Goal: Task Accomplishment & Management: Use online tool/utility

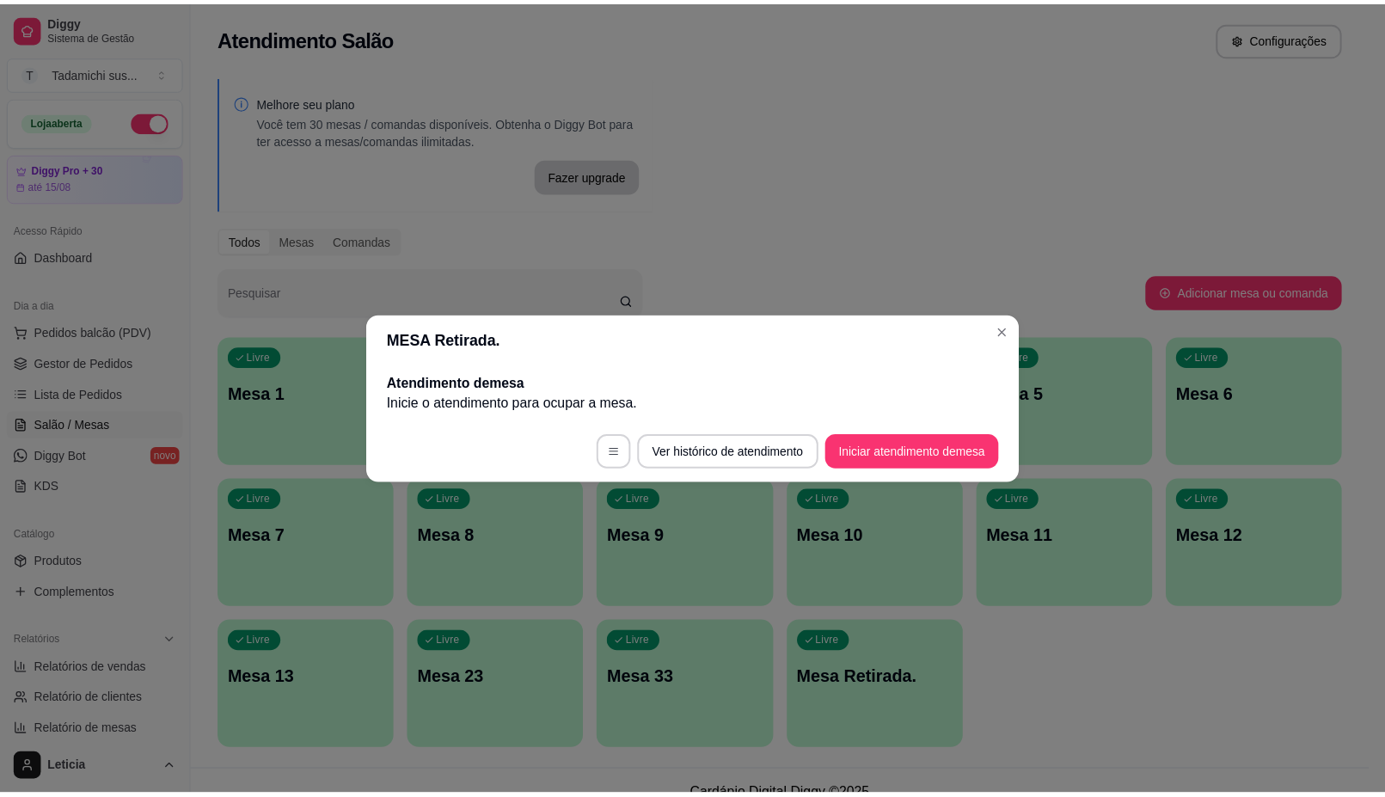
scroll to position [23, 0]
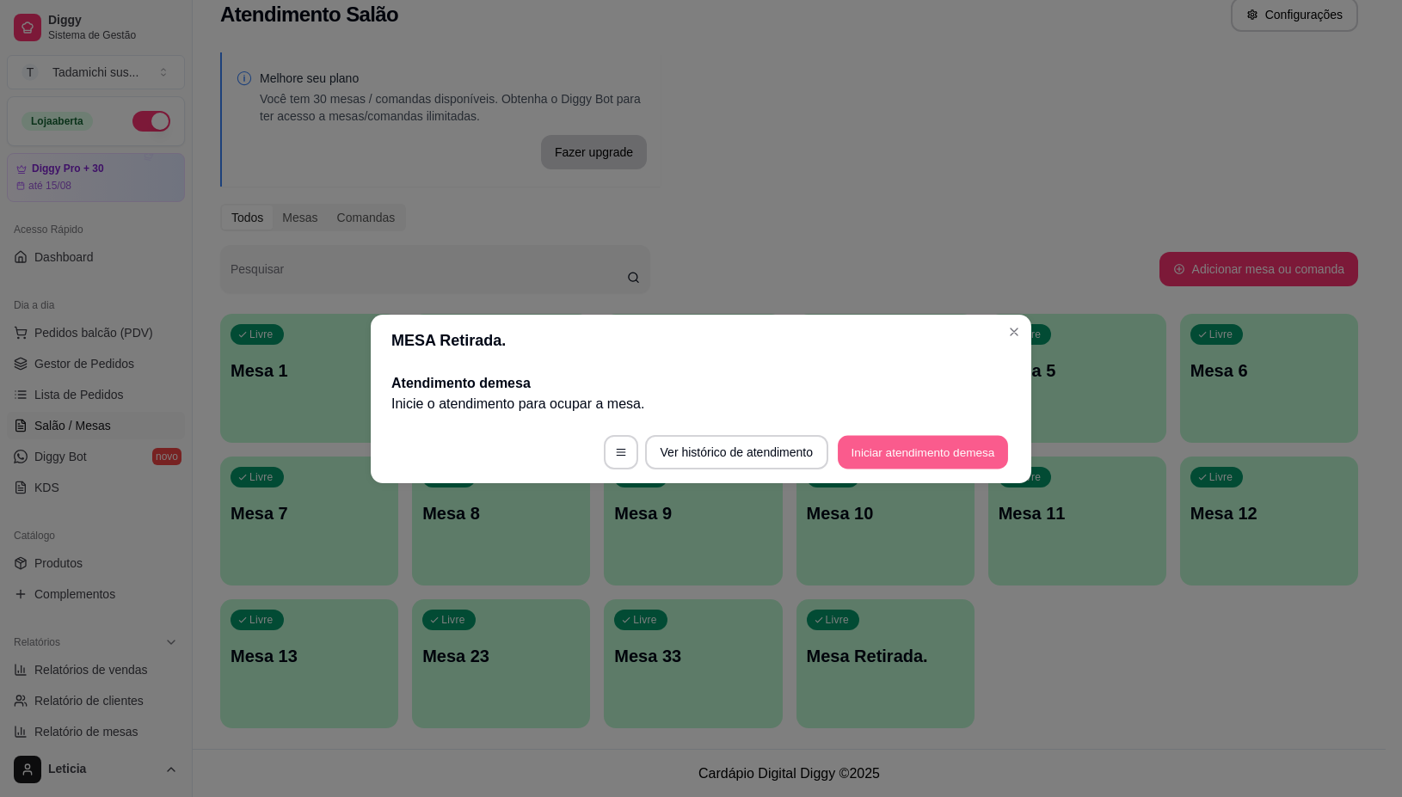
click at [937, 439] on button "Iniciar atendimento de mesa" at bounding box center [923, 452] width 170 height 34
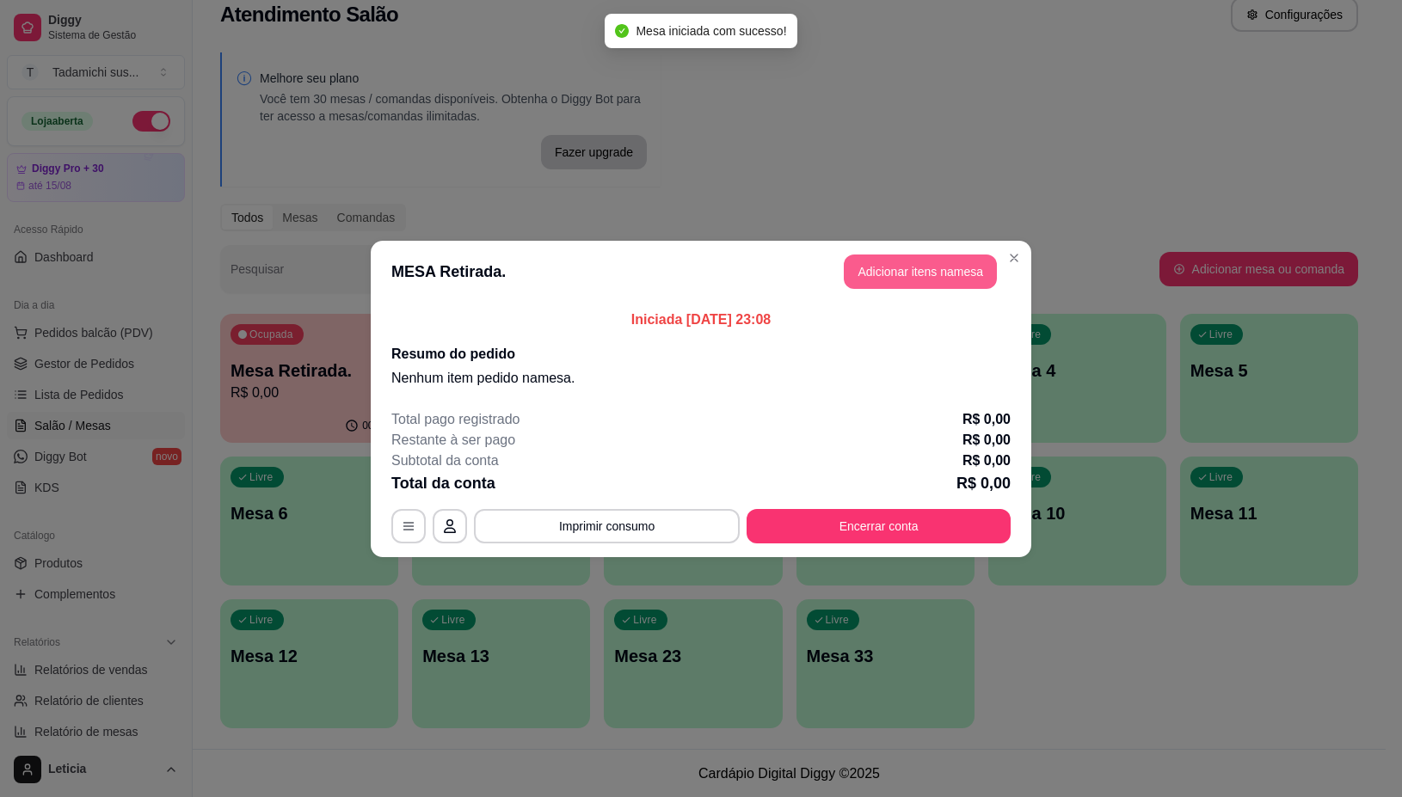
click at [905, 268] on button "Adicionar itens na mesa" at bounding box center [920, 272] width 153 height 34
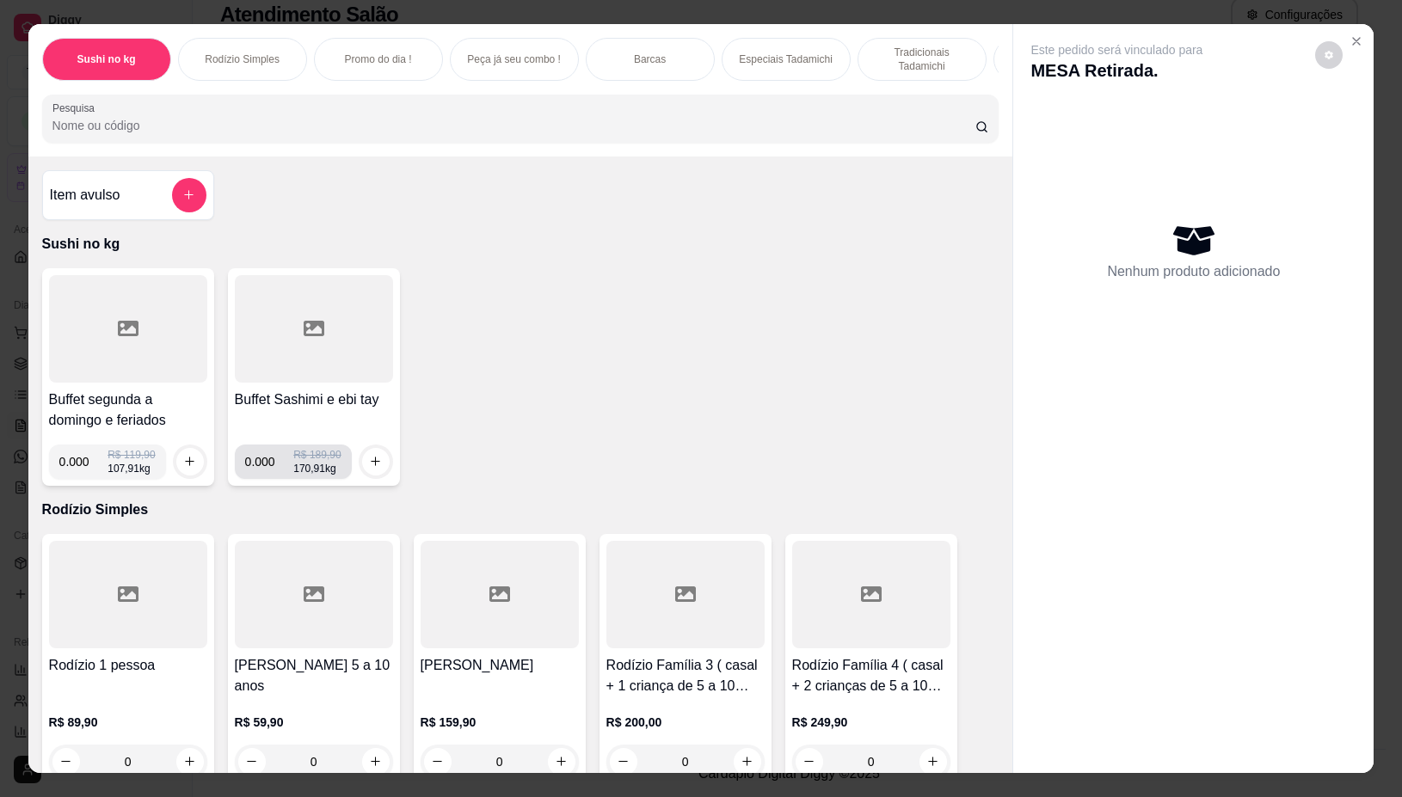
click at [264, 462] on input "0.000" at bounding box center [269, 462] width 49 height 34
click at [76, 470] on input "0.000" at bounding box center [83, 462] width 49 height 34
click at [183, 469] on icon "increase-product-quantity" at bounding box center [189, 462] width 13 height 13
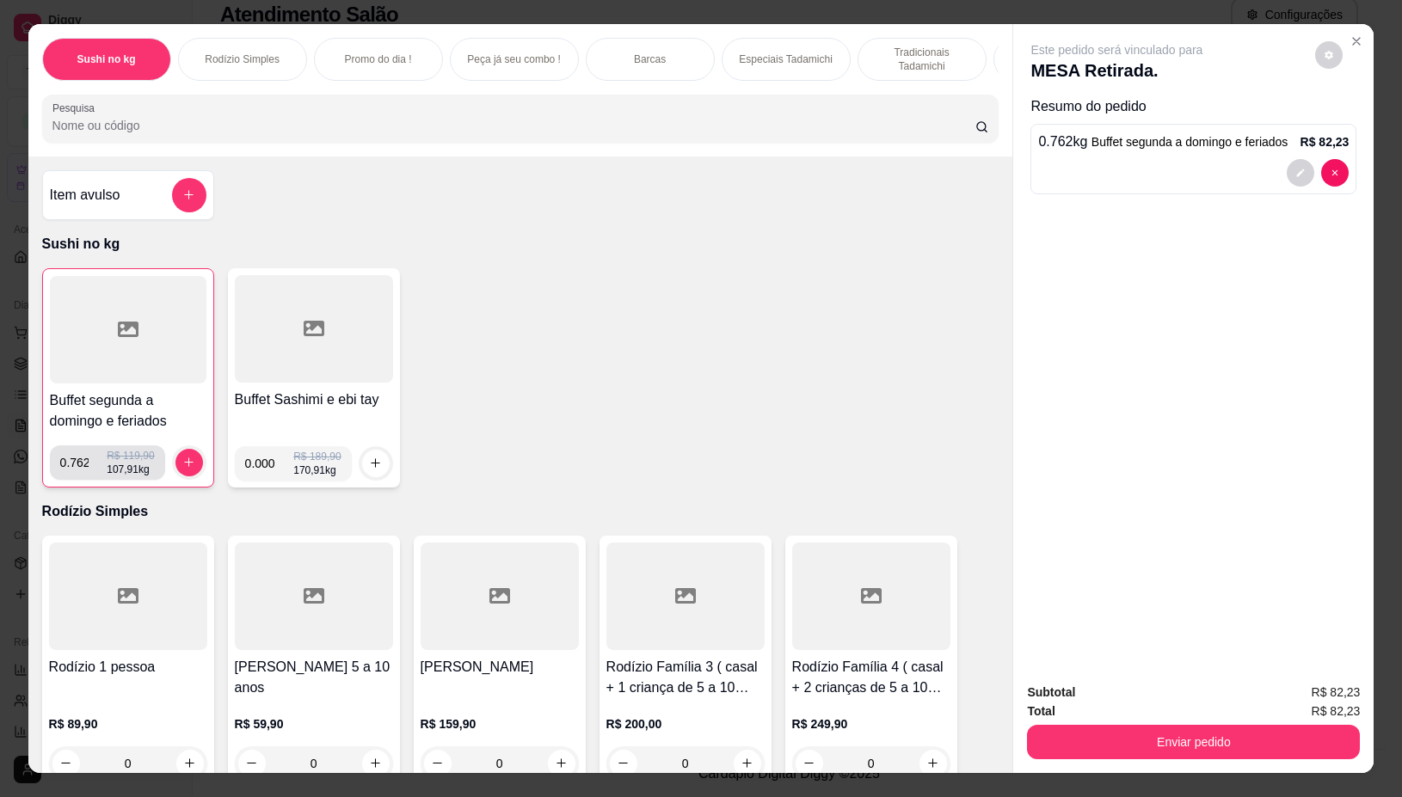
click at [79, 469] on input "0.762" at bounding box center [83, 462] width 47 height 34
type input "0.000"
click at [267, 473] on input "0.000" at bounding box center [269, 463] width 49 height 34
type input "0.762"
click at [371, 468] on icon "increase-product-quantity" at bounding box center [375, 463] width 9 height 9
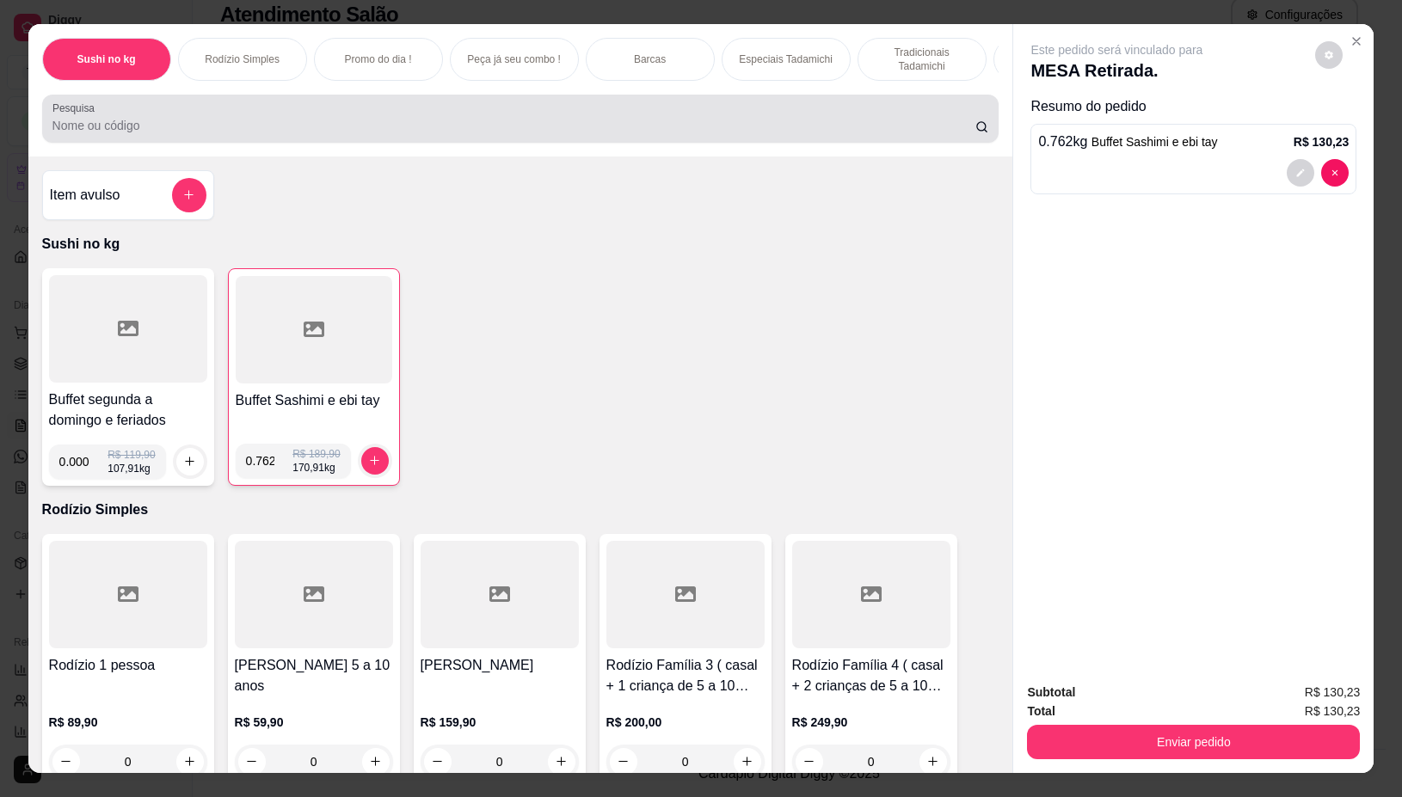
click at [496, 121] on div at bounding box center [520, 118] width 936 height 34
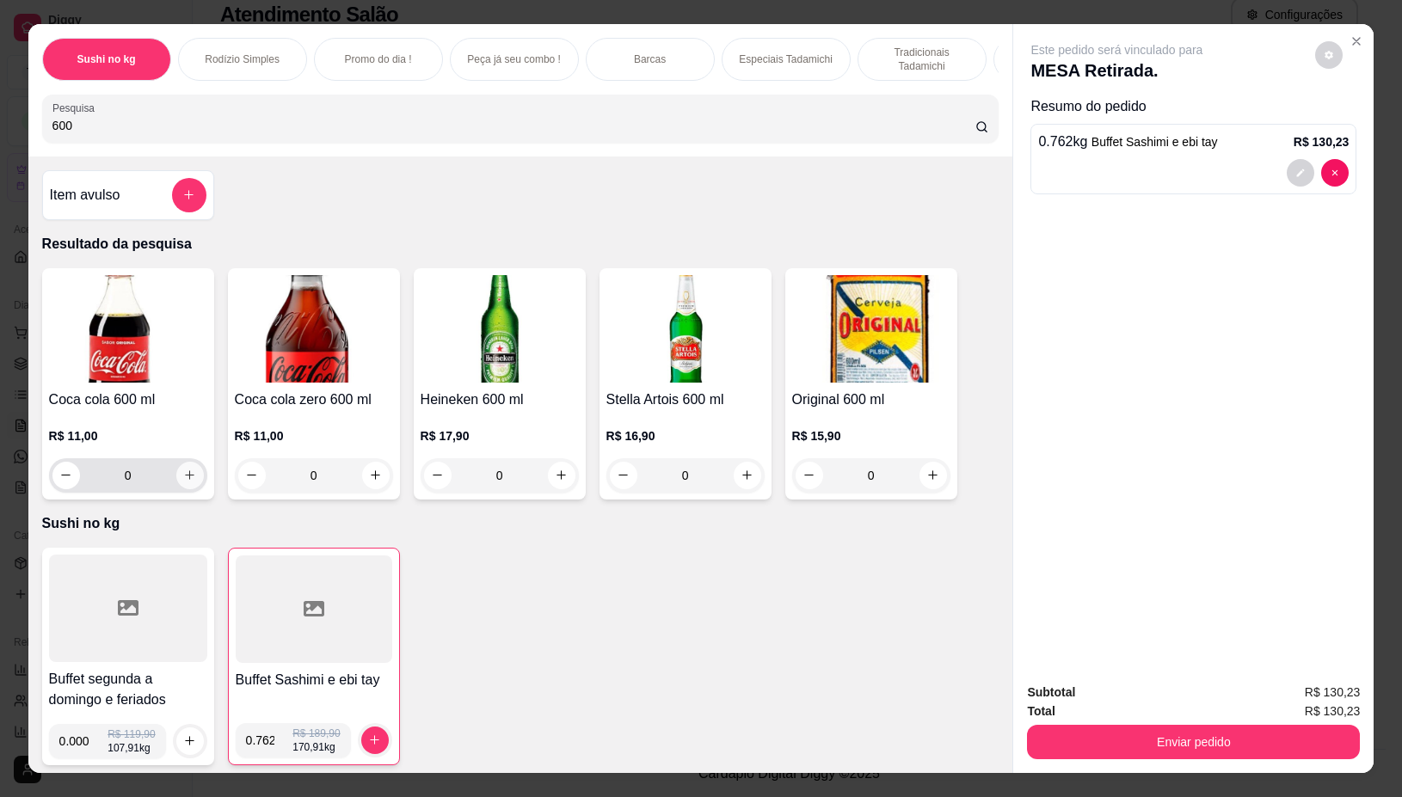
type input "600"
click at [186, 480] on icon "increase-product-quantity" at bounding box center [190, 475] width 9 height 9
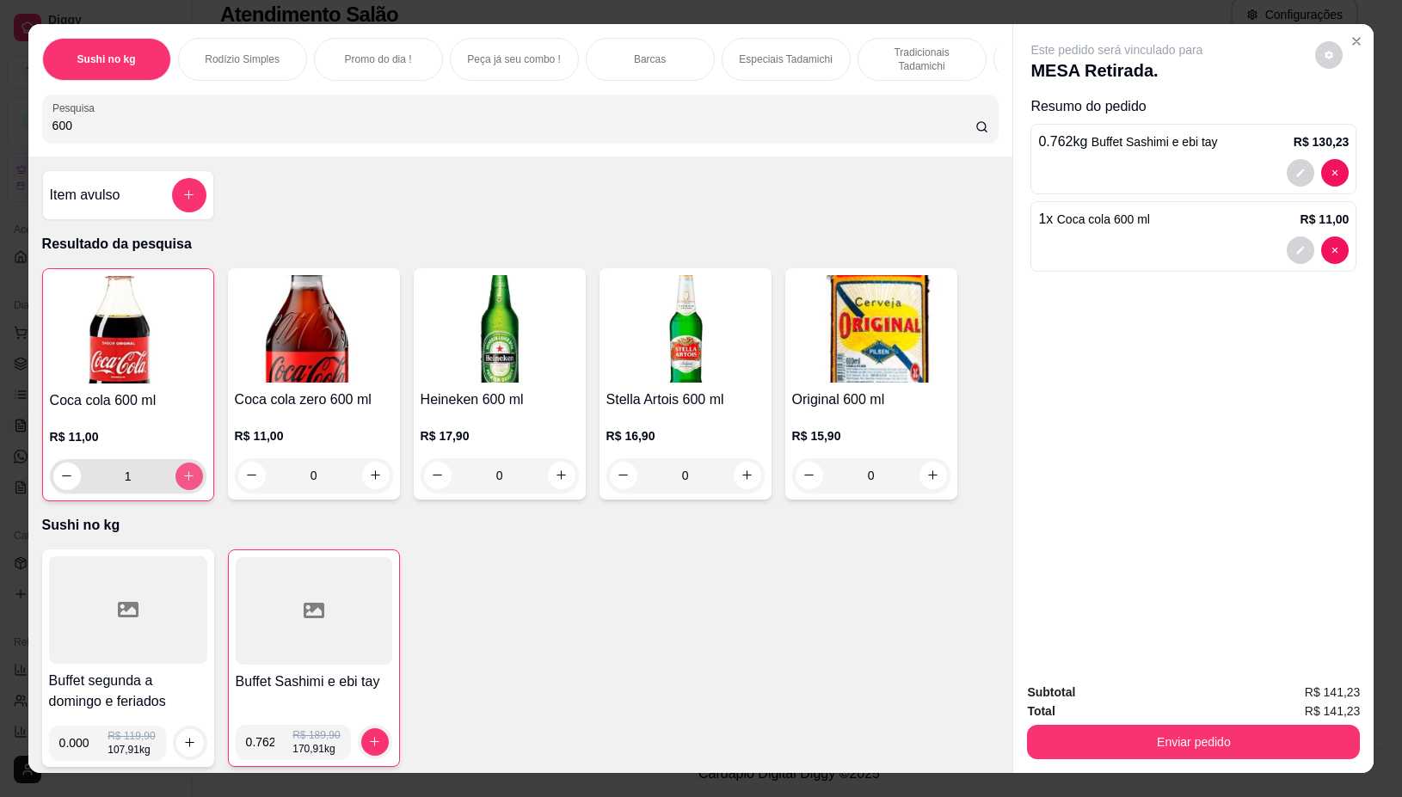
type input "1"
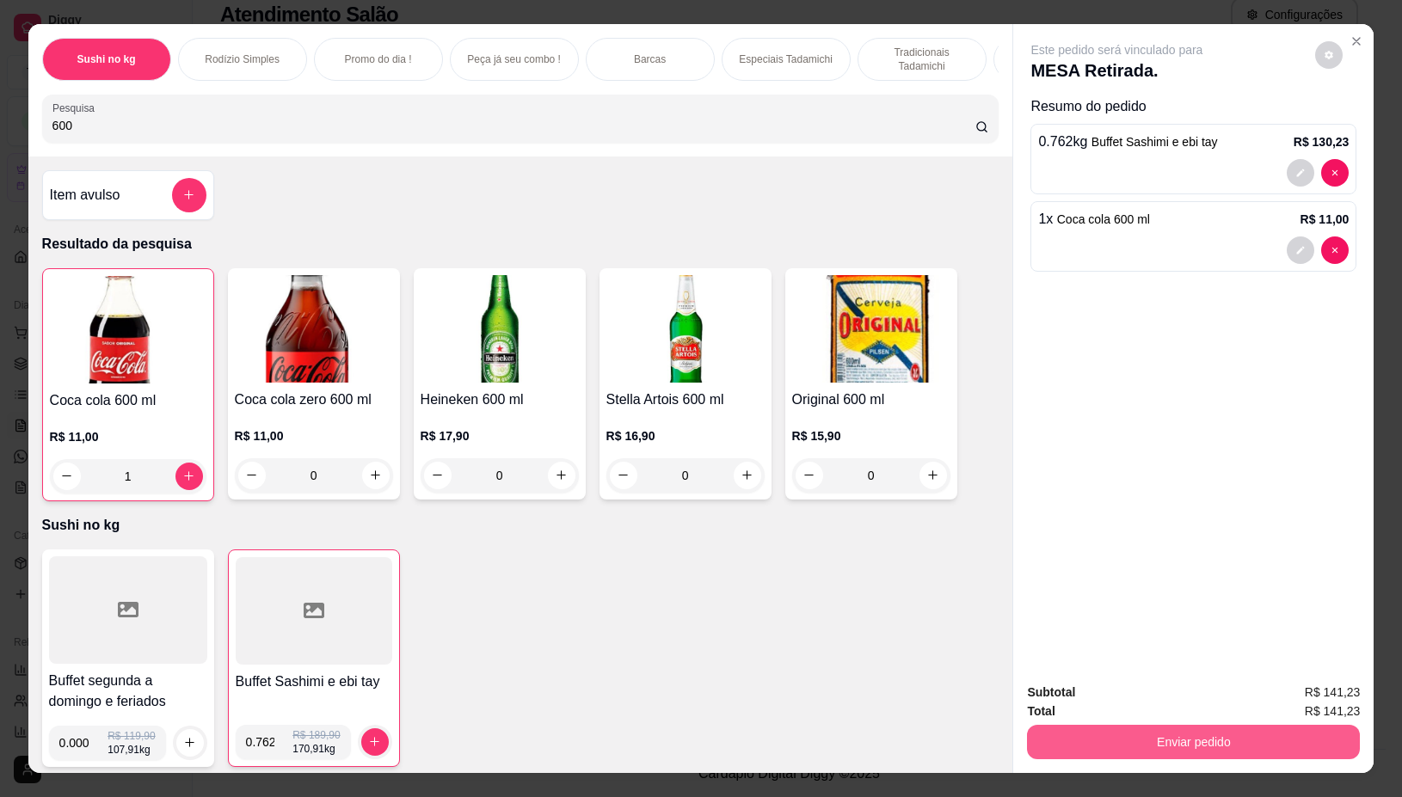
click at [1191, 732] on button "Enviar pedido" at bounding box center [1193, 742] width 333 height 34
click at [1200, 701] on button "Não registrar e enviar pedido" at bounding box center [1135, 693] width 179 height 33
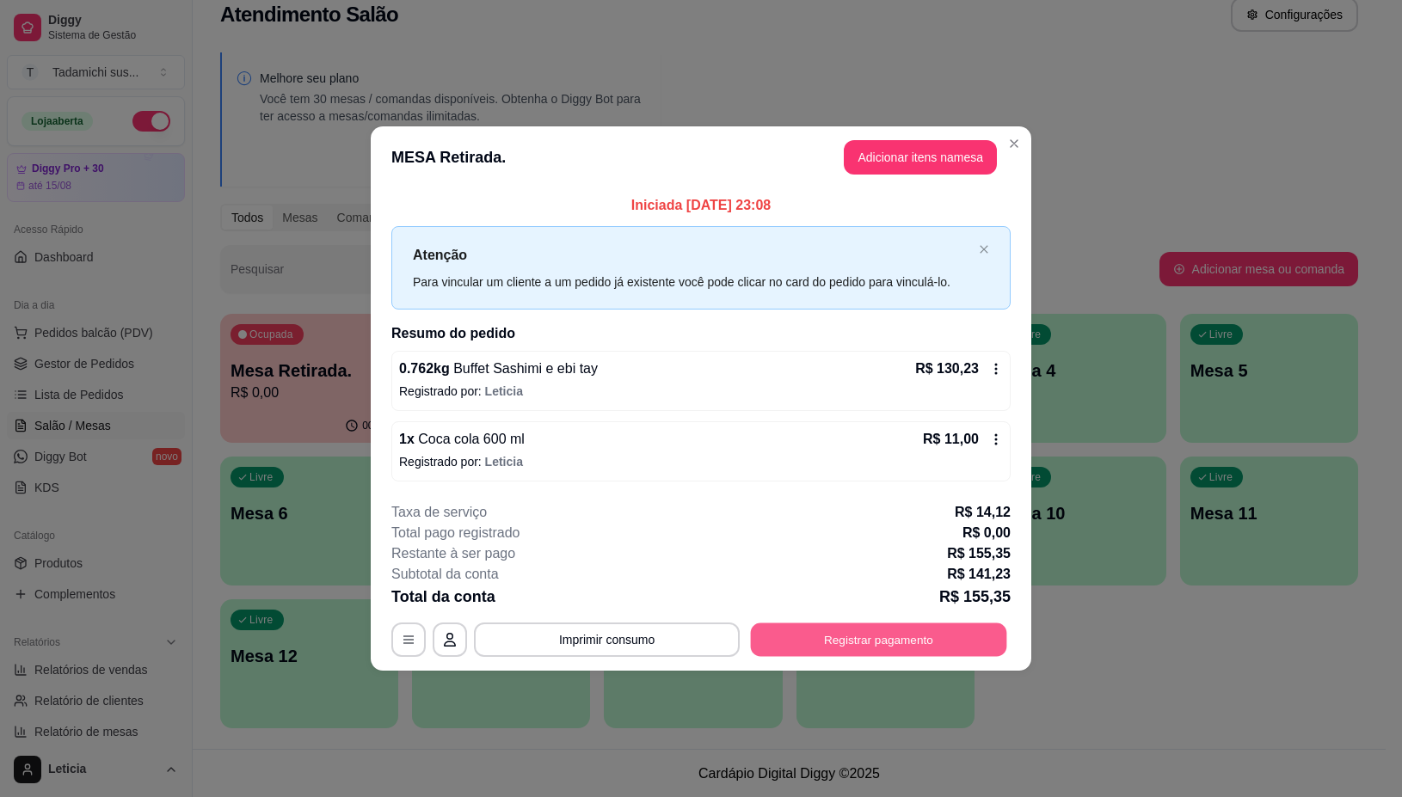
click at [924, 635] on button "Registrar pagamento" at bounding box center [879, 640] width 256 height 34
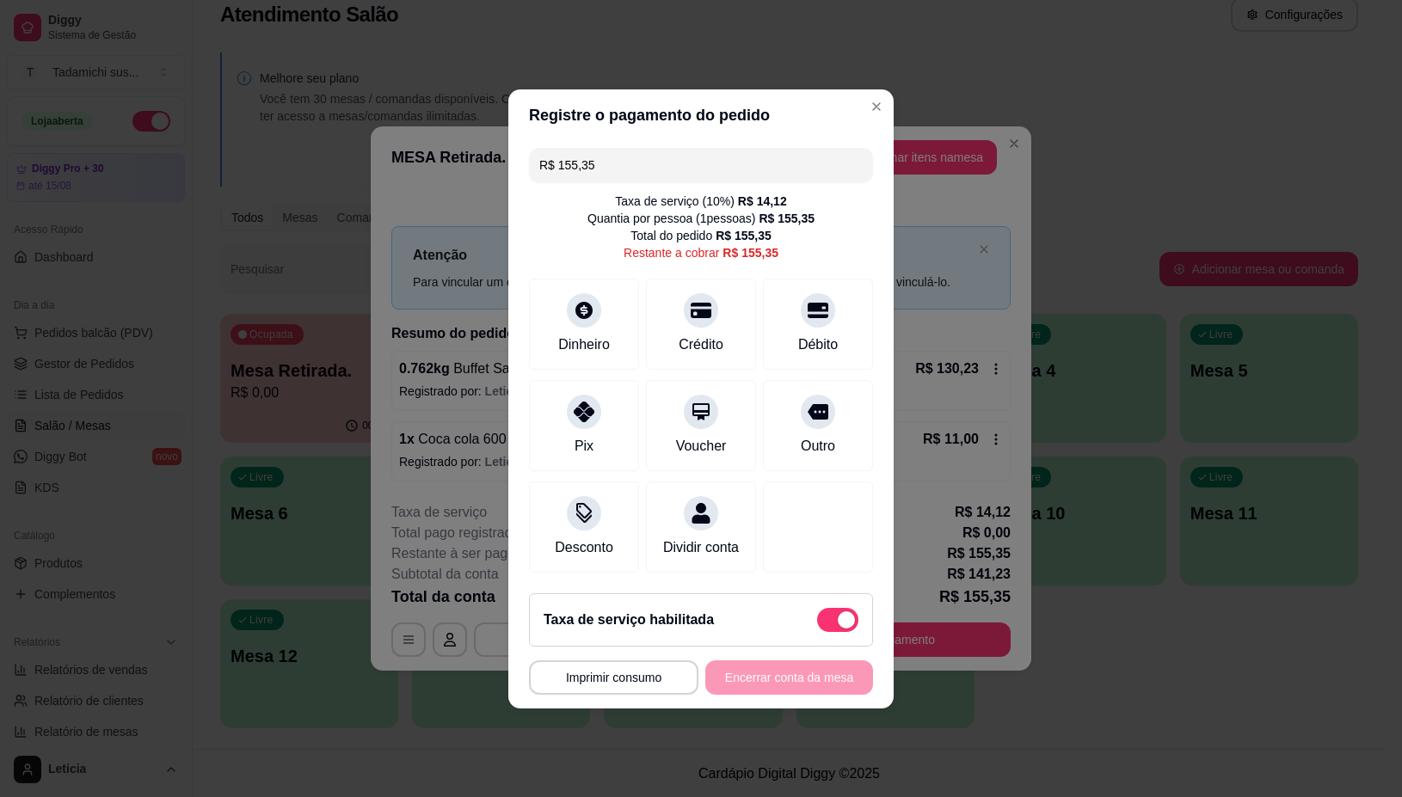
click at [821, 630] on span at bounding box center [837, 620] width 41 height 24
click at [821, 630] on input "checkbox" at bounding box center [821, 628] width 11 height 11
checkbox input "true"
type input "R$ 141,23"
checkbox input "false"
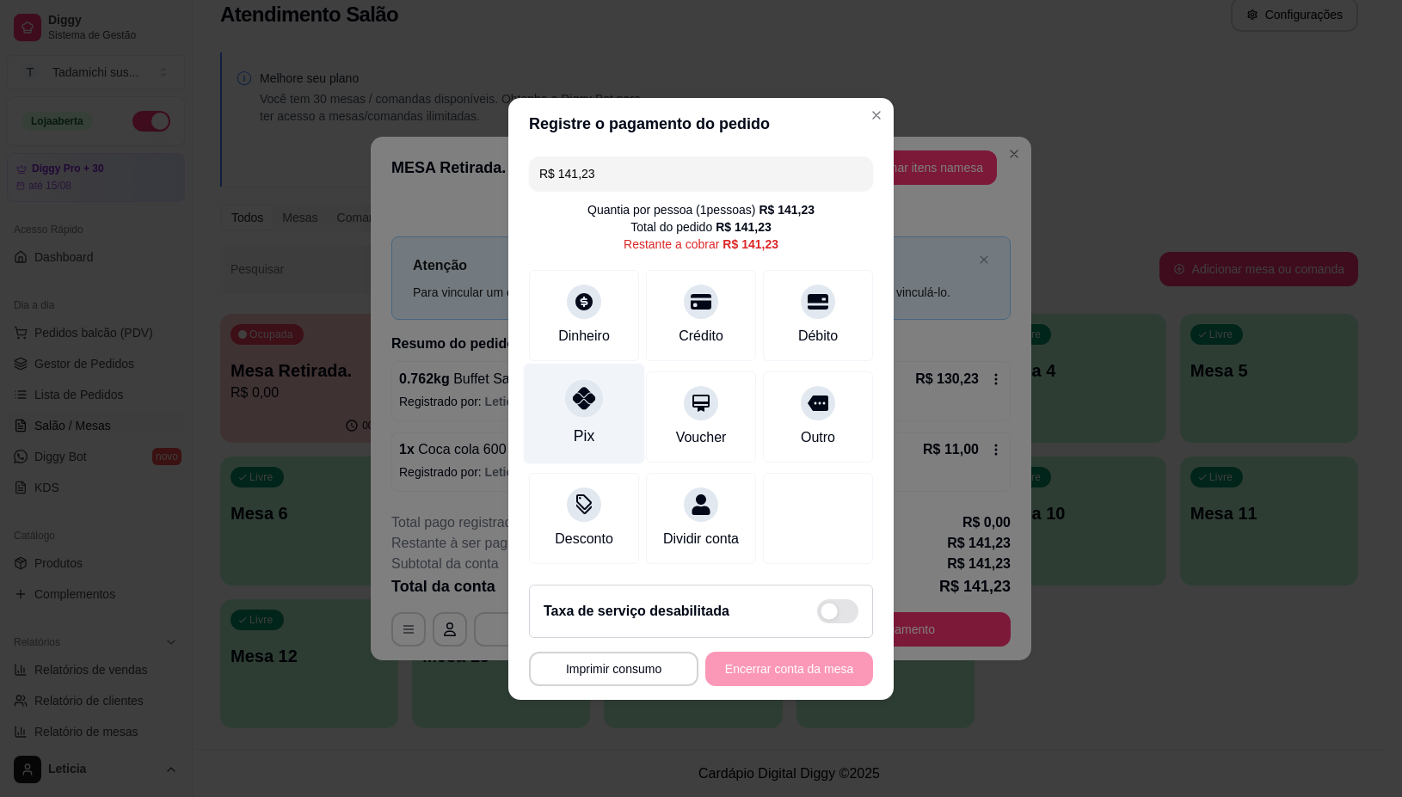
click at [594, 401] on div at bounding box center [584, 398] width 38 height 38
type input "R$ 0,00"
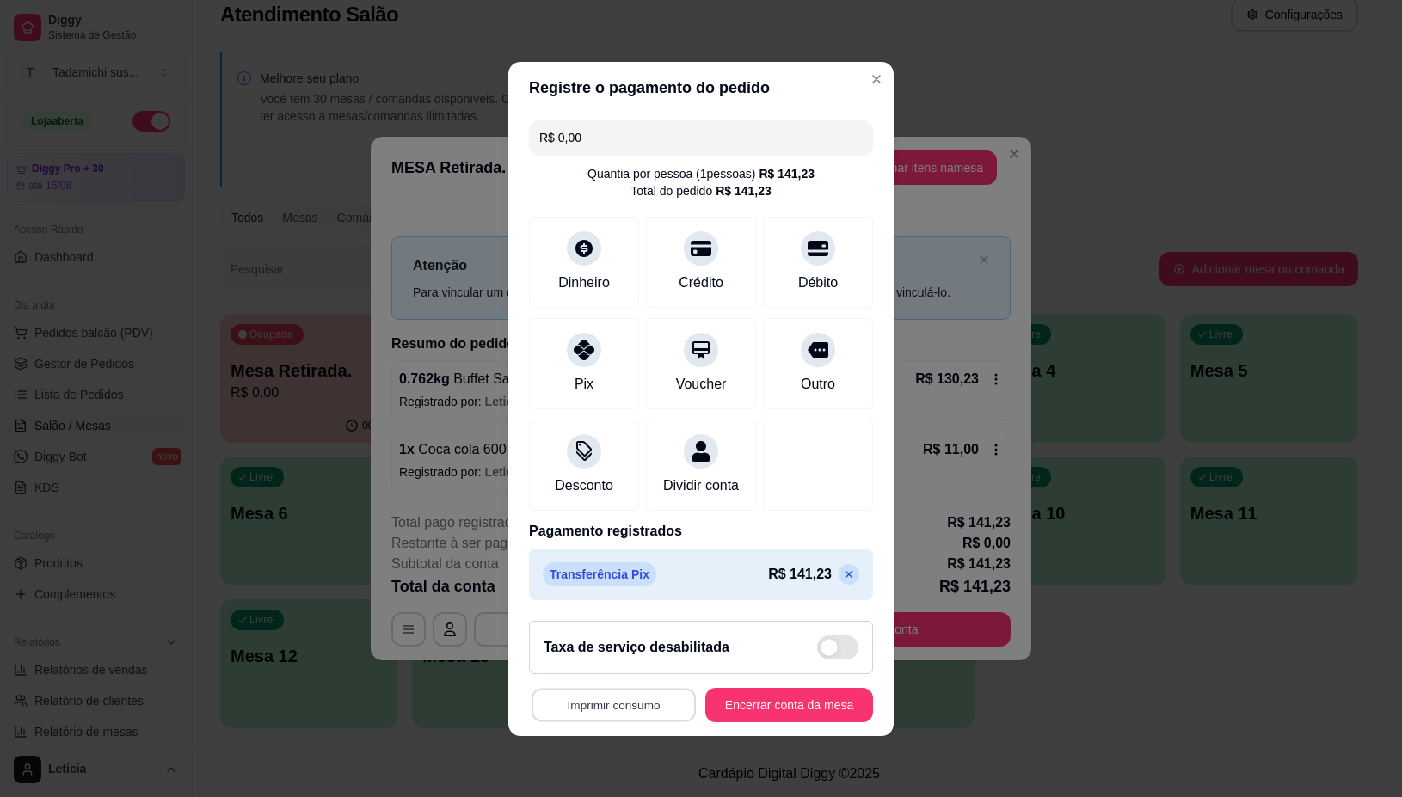
click at [586, 715] on button "Imprimir consumo" at bounding box center [613, 705] width 164 height 34
click at [604, 641] on button "IMPRESSORA" at bounding box center [607, 642] width 128 height 27
click at [714, 710] on button "Encerrar conta da mesa" at bounding box center [789, 705] width 163 height 34
